Goal: Contribute content: Add original content to the website for others to see

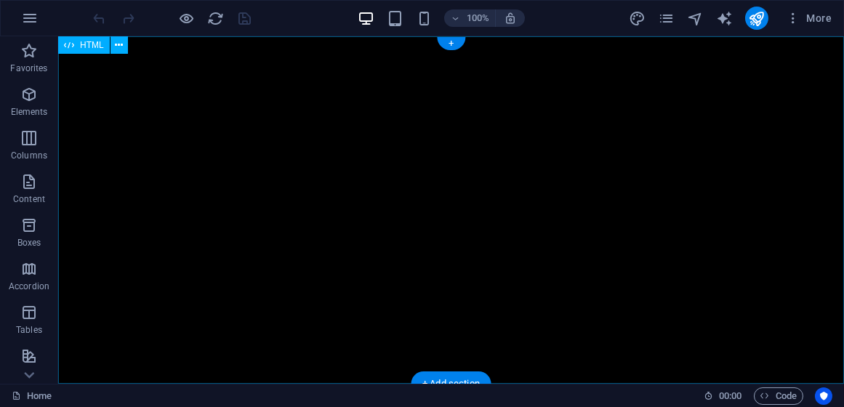
click at [412, 180] on div "[DOMAIN_NAME][PERSON_NAME] - [GEOGRAPHIC_DATA] [MEDICAL_DATA] al contenido prin…" at bounding box center [451, 209] width 786 height 347
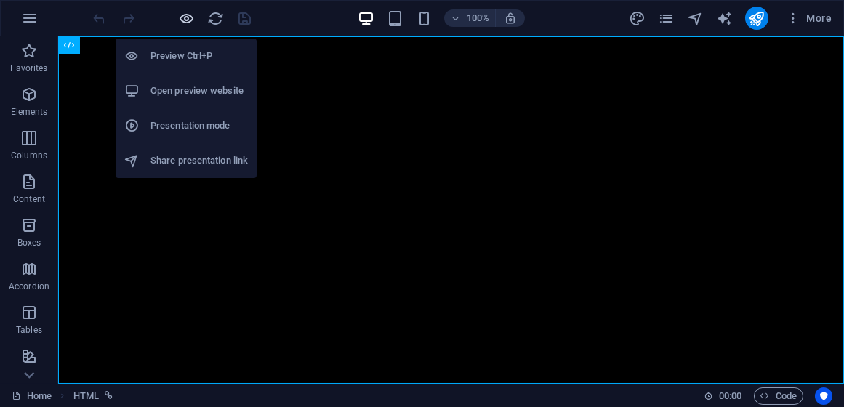
click at [193, 23] on icon "button" at bounding box center [187, 18] width 17 height 17
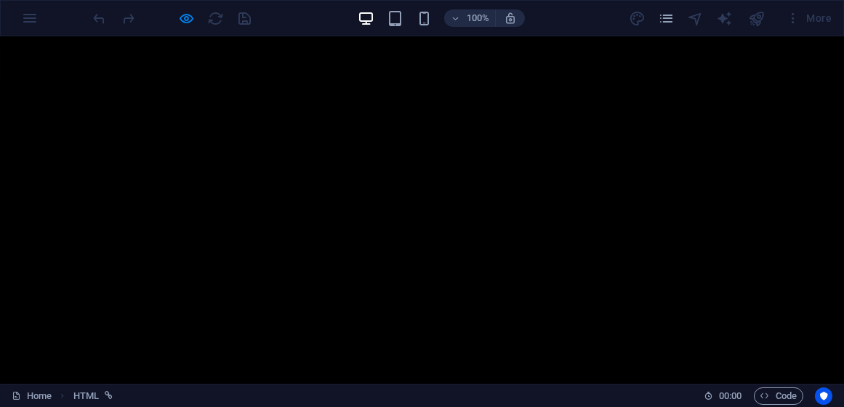
click at [392, 164] on p "Solo queda el murmullo, la escritura como resto, como la persistencia de una pr…" at bounding box center [422, 209] width 545 height 113
click at [403, 205] on p "Solo queda el murmullo, la escritura como resto, como la persistencia de una pr…" at bounding box center [422, 209] width 545 height 113
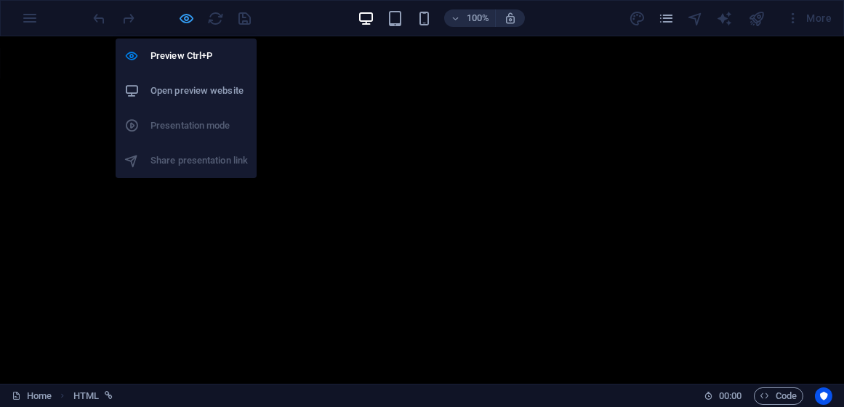
click at [191, 13] on icon "button" at bounding box center [187, 18] width 17 height 17
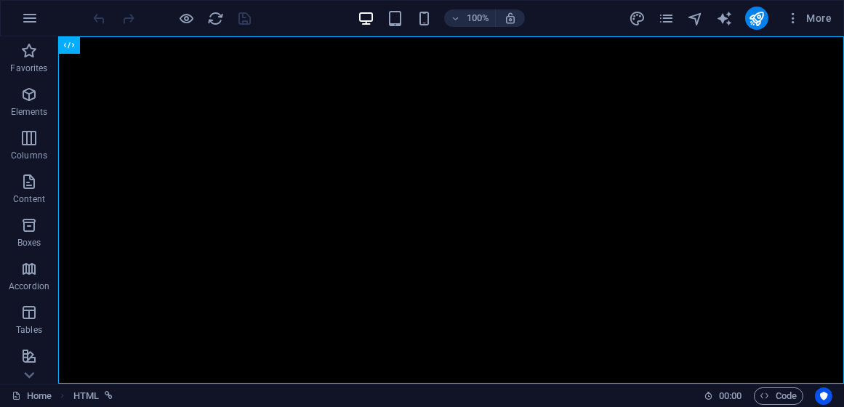
click at [243, 23] on div at bounding box center [172, 18] width 163 height 23
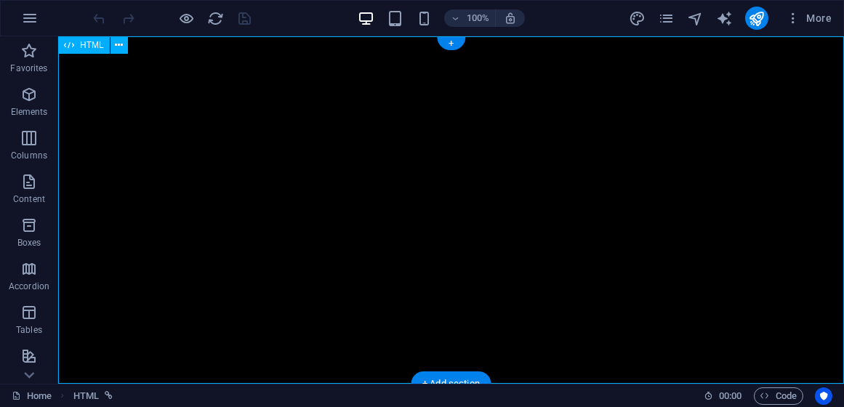
click at [363, 209] on div "[DOMAIN_NAME][PERSON_NAME] - [GEOGRAPHIC_DATA] [MEDICAL_DATA] al contenido prin…" at bounding box center [451, 209] width 786 height 347
click at [97, 47] on span "HTML" at bounding box center [92, 45] width 24 height 9
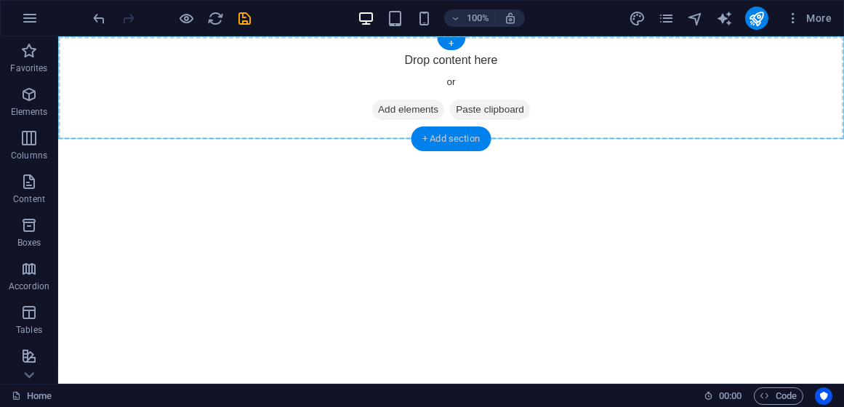
click at [438, 137] on div "+ Add section" at bounding box center [451, 138] width 81 height 25
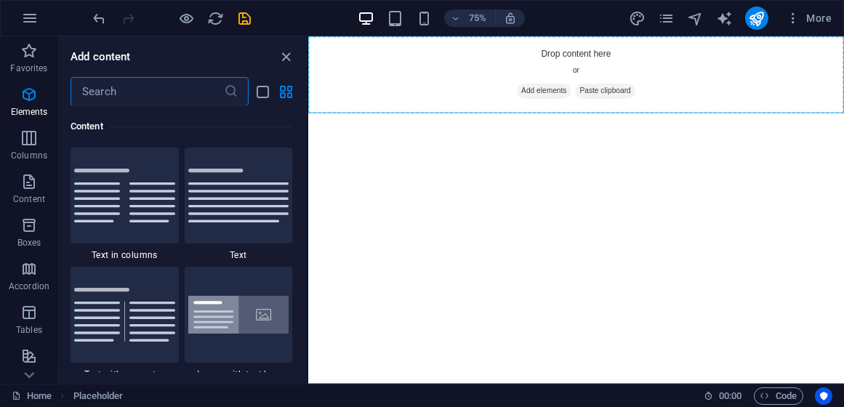
scroll to position [2543, 0]
click at [197, 86] on input "text" at bounding box center [147, 91] width 153 height 29
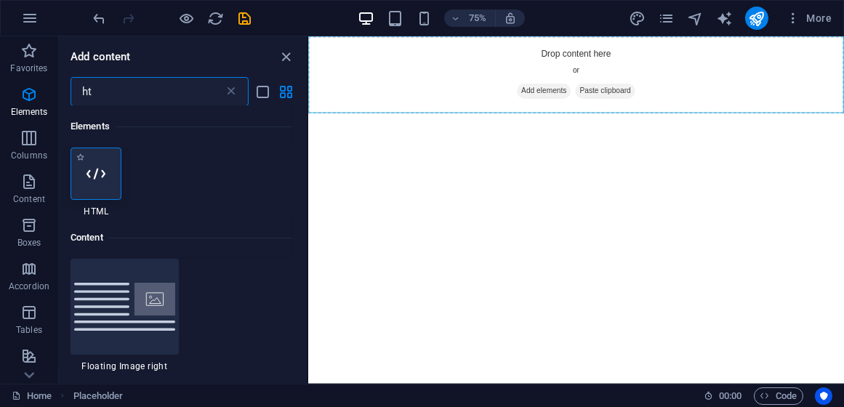
scroll to position [0, 0]
type input "ht"
click at [113, 188] on div at bounding box center [96, 174] width 51 height 52
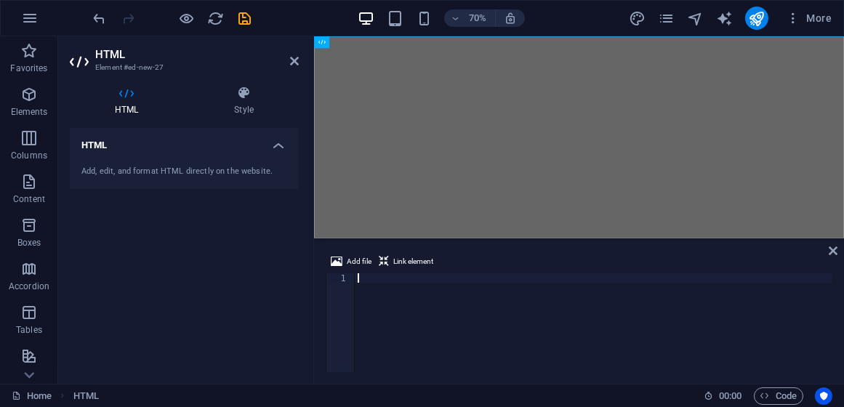
paste textarea "</html>"
type textarea "</html>"
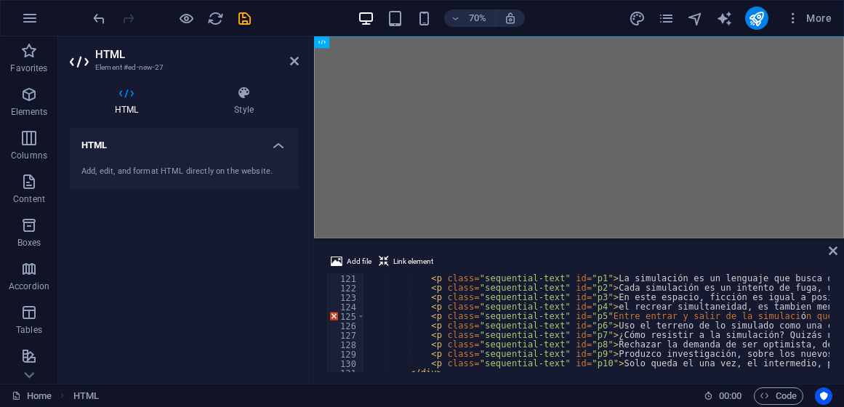
scroll to position [1133, 0]
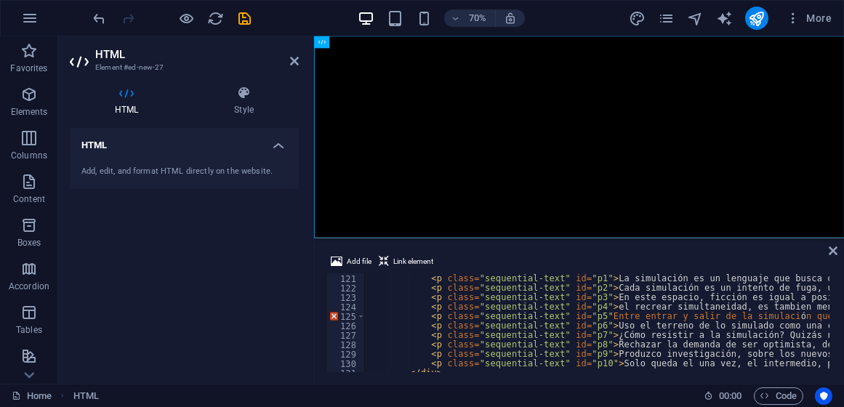
click at [230, 17] on div at bounding box center [172, 18] width 163 height 23
click at [249, 10] on icon "save" at bounding box center [245, 18] width 17 height 17
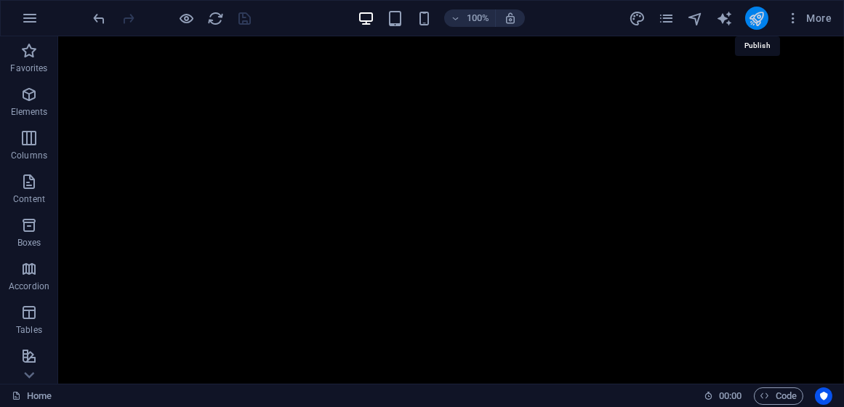
click at [753, 23] on icon "publish" at bounding box center [756, 18] width 17 height 17
